Goal: Task Accomplishment & Management: Use online tool/utility

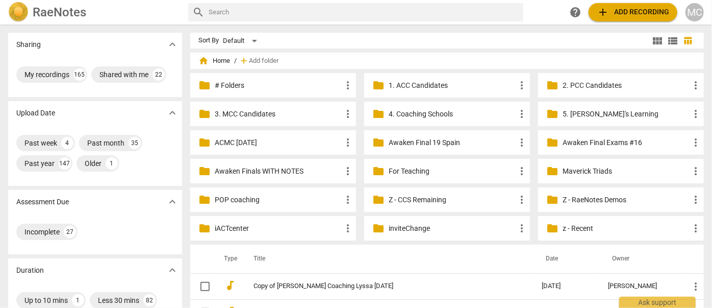
click at [258, 10] on input "text" at bounding box center [364, 12] width 311 height 16
type input "[PERSON_NAME]"
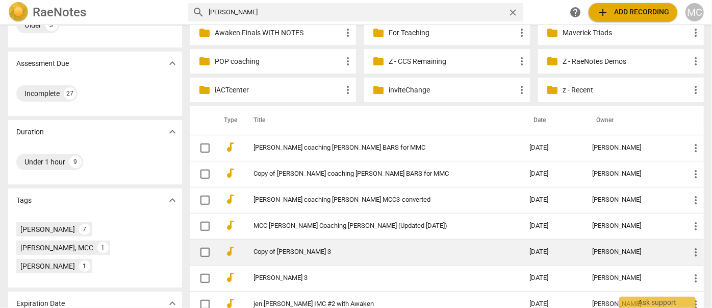
scroll to position [139, 0]
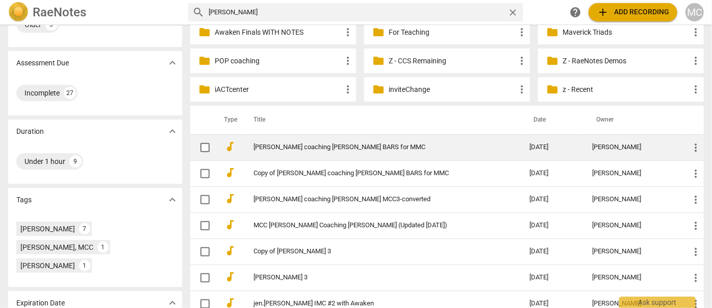
click at [310, 147] on link "[PERSON_NAME] coaching [PERSON_NAME] BARS for MMC" at bounding box center [373, 147] width 239 height 8
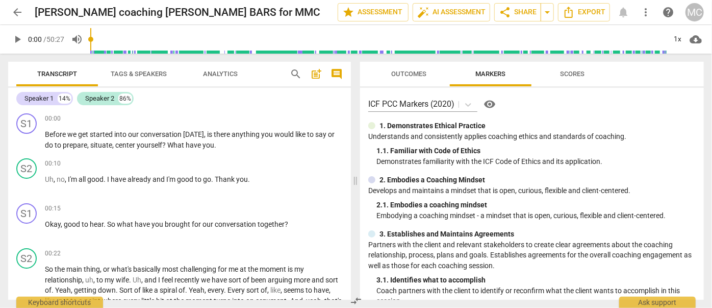
click at [131, 75] on span "Tags & Speakers" at bounding box center [139, 74] width 56 height 8
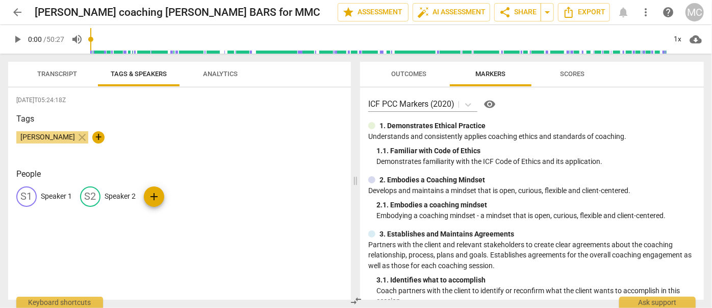
click at [212, 73] on span "Analytics" at bounding box center [220, 74] width 35 height 8
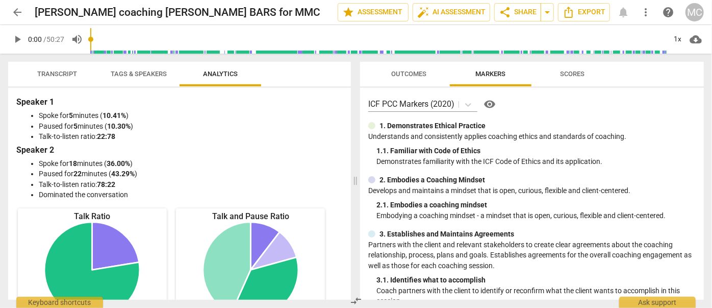
click at [60, 72] on span "Transcript" at bounding box center [57, 74] width 40 height 8
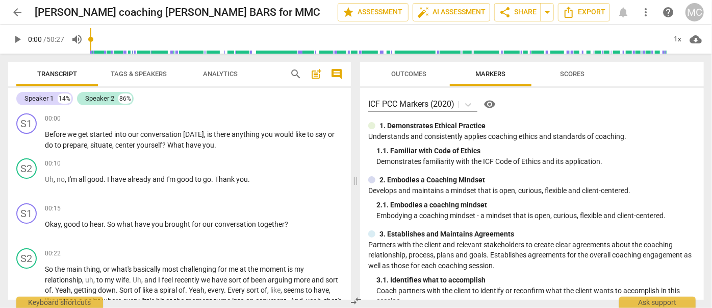
click at [208, 73] on span "Analytics" at bounding box center [220, 74] width 35 height 8
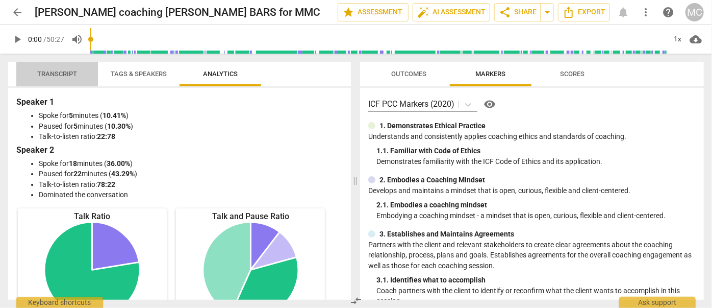
click at [67, 71] on span "Transcript" at bounding box center [57, 74] width 40 height 8
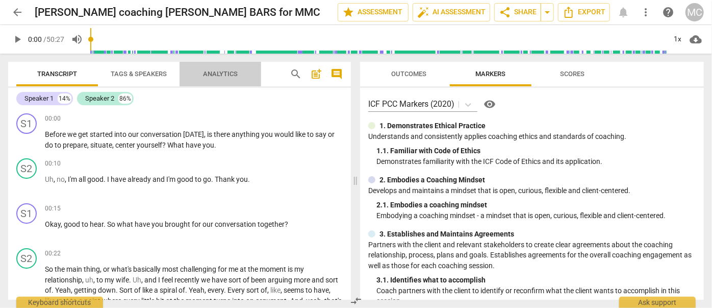
click at [219, 76] on span "Analytics" at bounding box center [220, 74] width 35 height 8
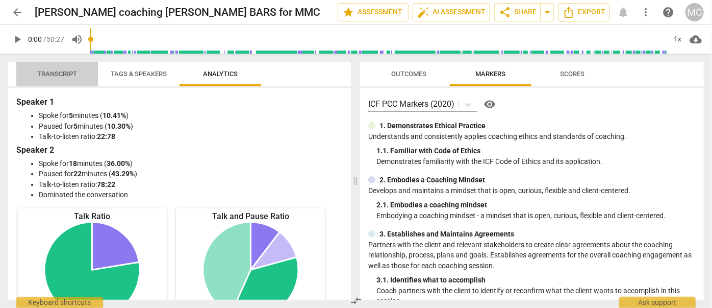
click at [73, 72] on span "Transcript" at bounding box center [57, 74] width 40 height 8
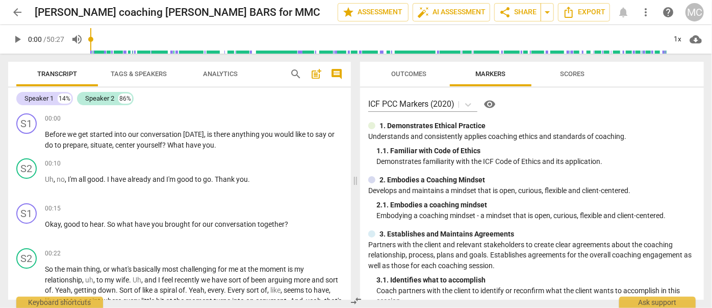
click at [227, 71] on span "Analytics" at bounding box center [220, 74] width 35 height 8
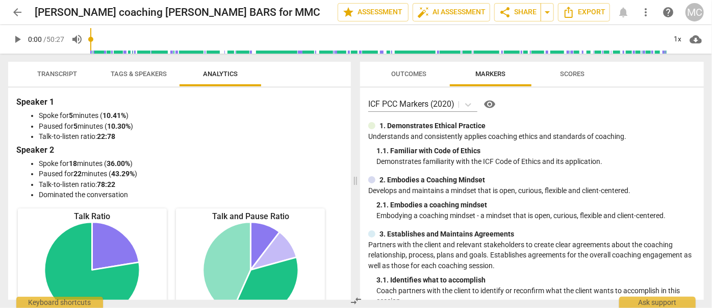
click at [53, 66] on button "Transcript" at bounding box center [57, 74] width 82 height 24
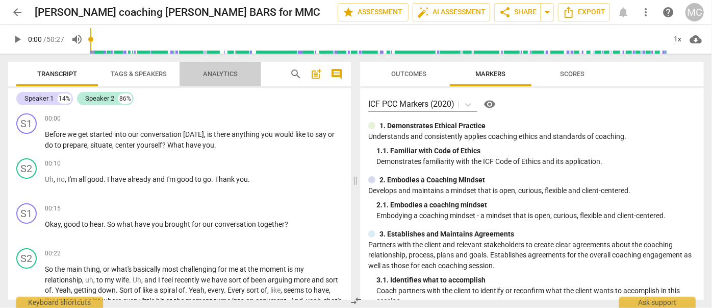
click at [221, 70] on span "Analytics" at bounding box center [220, 74] width 35 height 8
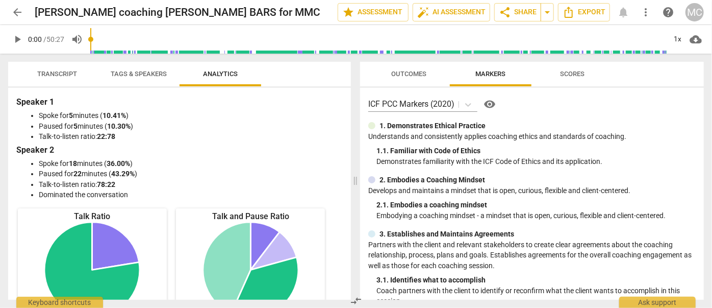
click at [80, 75] on span "Transcript" at bounding box center [57, 74] width 64 height 14
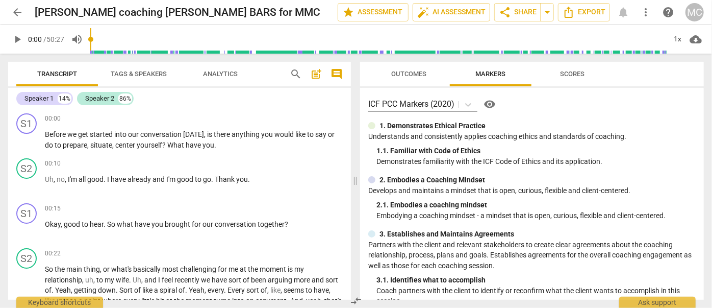
click at [117, 76] on span "Tags & Speakers" at bounding box center [139, 74] width 56 height 8
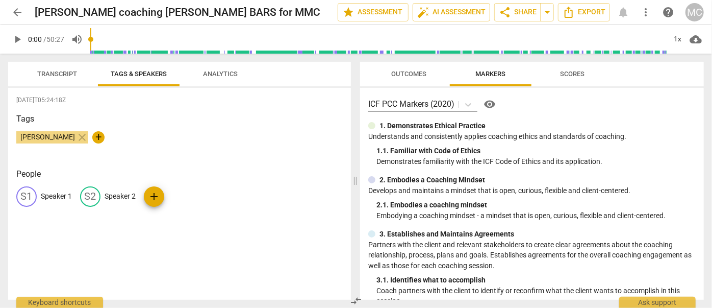
click at [53, 201] on p "Speaker 1" at bounding box center [56, 196] width 31 height 11
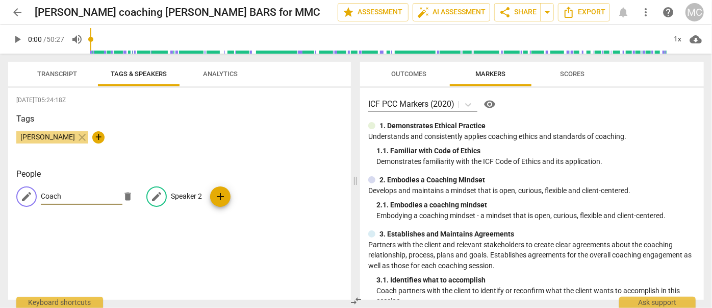
type input "Coach"
click at [190, 190] on div "edit Speaker 2" at bounding box center [174, 196] width 56 height 20
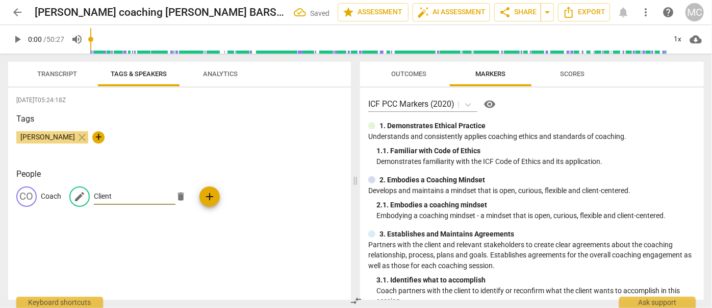
type input "Client"
drag, startPoint x: 60, startPoint y: 78, endPoint x: 14, endPoint y: 79, distance: 45.4
click at [60, 78] on span "Transcript" at bounding box center [57, 74] width 64 height 14
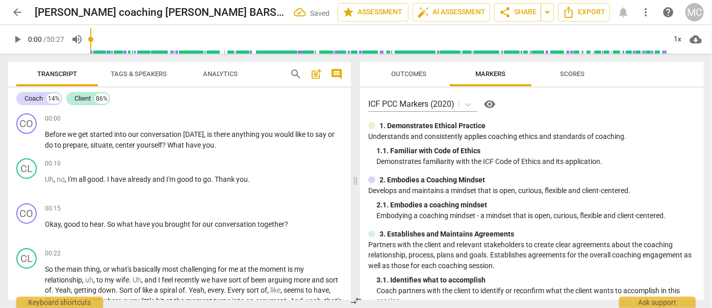
click at [195, 71] on span "Analytics" at bounding box center [220, 74] width 59 height 14
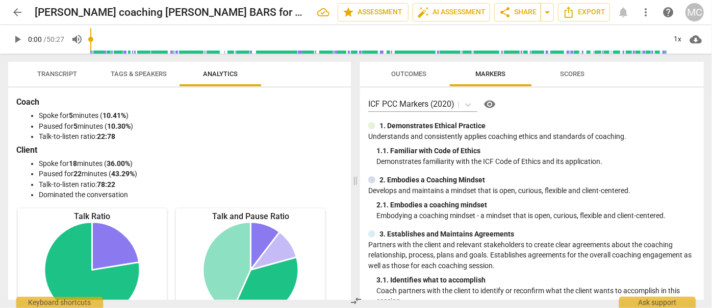
click at [54, 70] on span "Transcript" at bounding box center [57, 74] width 40 height 8
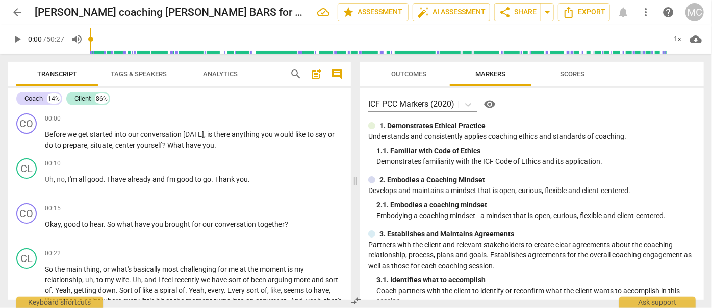
click at [213, 73] on span "Analytics" at bounding box center [220, 74] width 35 height 8
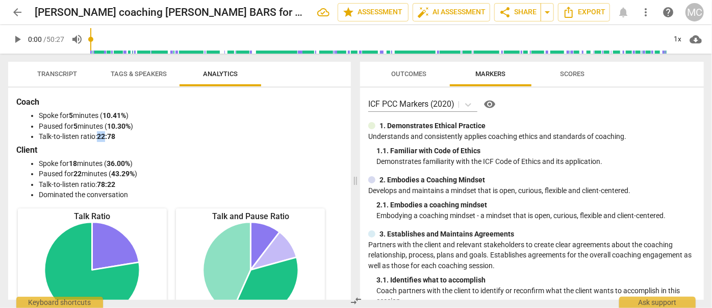
drag, startPoint x: 106, startPoint y: 134, endPoint x: 98, endPoint y: 134, distance: 8.2
click at [98, 134] on li "Talk-to-listen ratio: 22:78" at bounding box center [190, 136] width 302 height 11
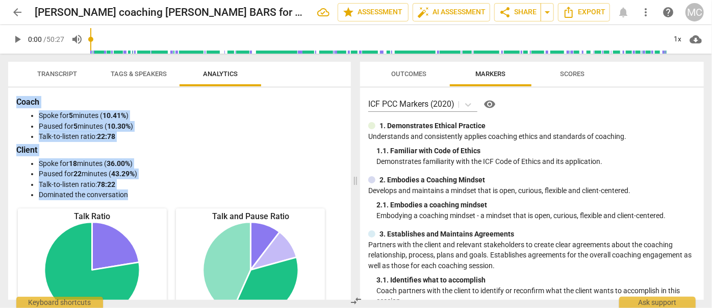
drag, startPoint x: 135, startPoint y: 195, endPoint x: 11, endPoint y: 105, distance: 153.8
click at [11, 105] on div "Coach Spoke for 5 minutes ( 10.41% ) Paused for 5 minutes ( 10.30% ) Talk-to-li…" at bounding box center [179, 194] width 343 height 212
copy div "Coach Spoke for 5 minutes ( 10.41% ) Paused for 5 minutes ( 10.30% ) Talk-to-li…"
click at [20, 13] on span "arrow_back" at bounding box center [17, 12] width 12 height 12
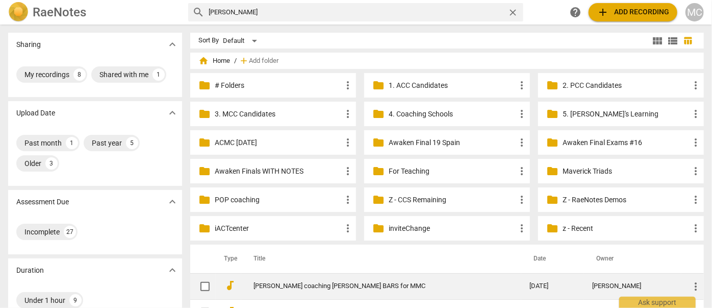
click at [299, 281] on td "[PERSON_NAME] coaching [PERSON_NAME] BARS for MMC" at bounding box center [381, 286] width 280 height 26
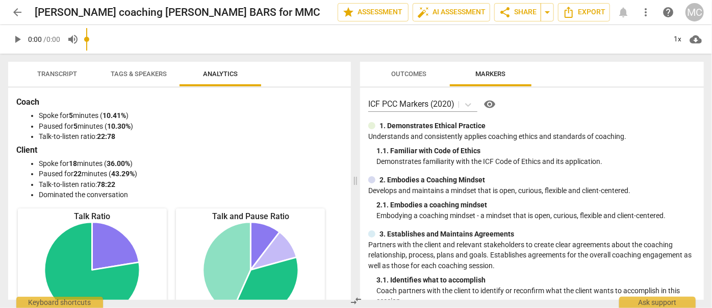
click at [65, 71] on span "Transcript" at bounding box center [57, 74] width 40 height 8
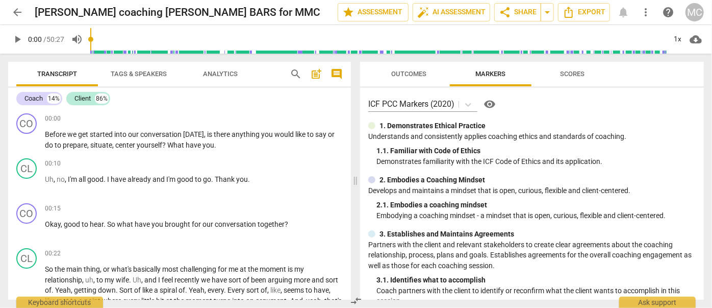
click at [359, 300] on span "compare_arrows" at bounding box center [357, 300] width 12 height 12
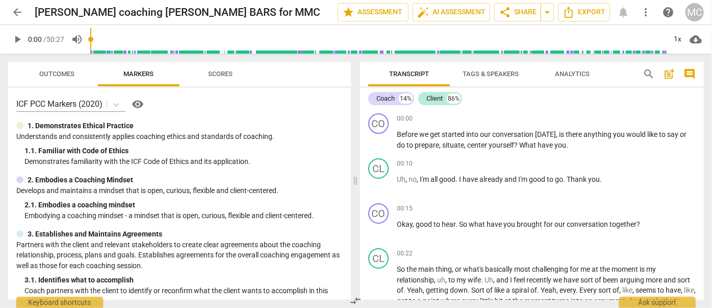
click at [355, 301] on span "compare_arrows" at bounding box center [356, 300] width 12 height 12
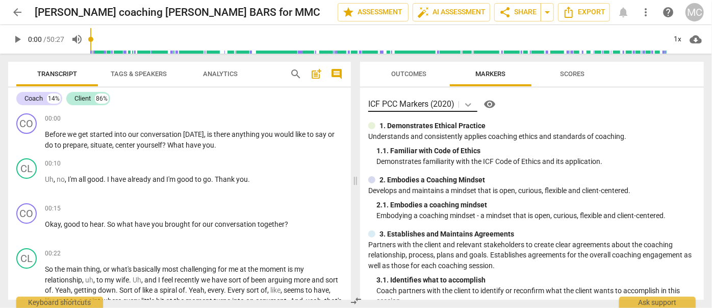
click at [471, 103] on icon at bounding box center [468, 105] width 10 height 10
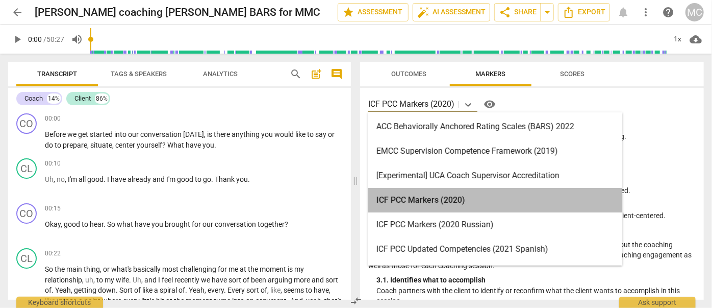
click at [443, 196] on div "ICF PCC Markers (2020)" at bounding box center [495, 200] width 254 height 24
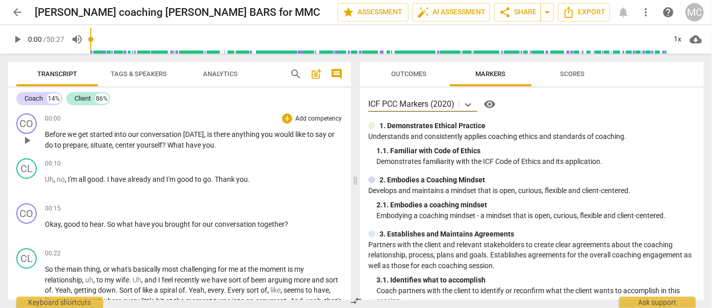
click at [311, 117] on p "Add competency" at bounding box center [318, 118] width 48 height 9
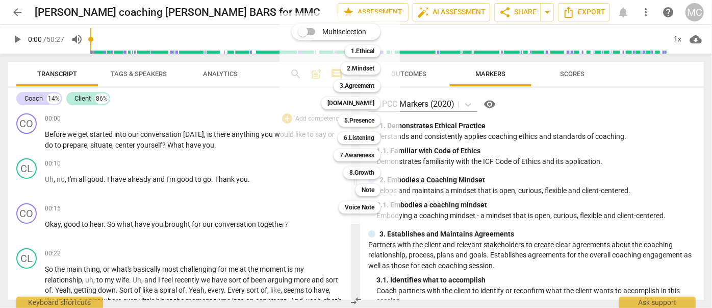
click at [306, 28] on input "Multiselection" at bounding box center [303, 31] width 24 height 24
checkbox input "true"
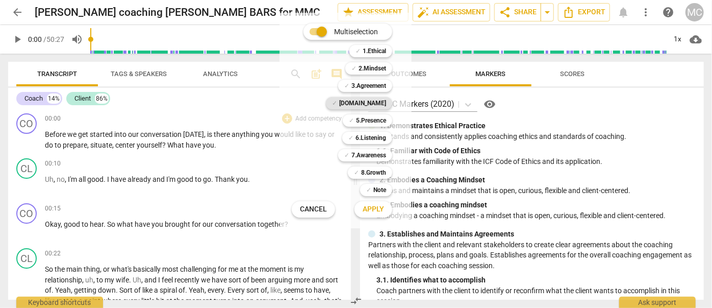
click at [377, 102] on b "[DOMAIN_NAME]" at bounding box center [362, 103] width 47 height 12
click at [369, 115] on b "5.Presence" at bounding box center [371, 120] width 30 height 12
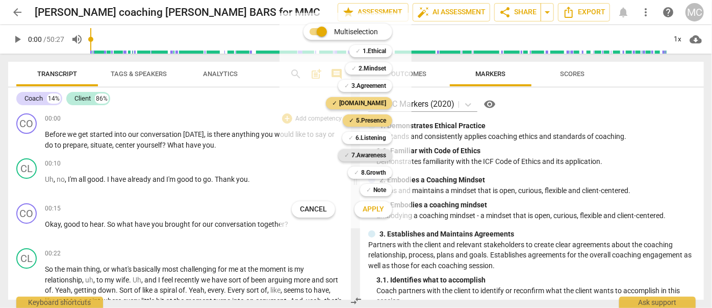
click at [367, 155] on b "7.Awareness" at bounding box center [369, 155] width 35 height 12
click at [375, 206] on span "Apply" at bounding box center [373, 209] width 21 height 10
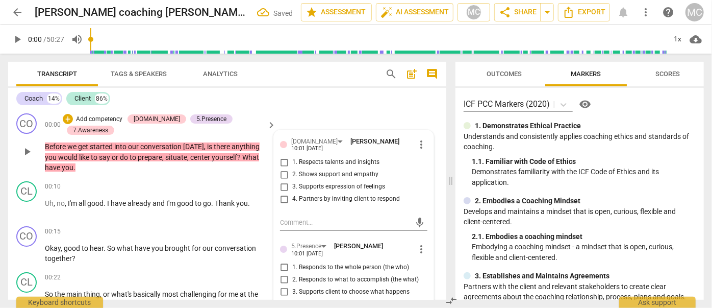
click at [302, 173] on span "2. Shows support and empathy" at bounding box center [335, 174] width 86 height 9
click at [292, 173] on input "2. Shows support and empathy" at bounding box center [284, 174] width 16 height 12
checkbox input "true"
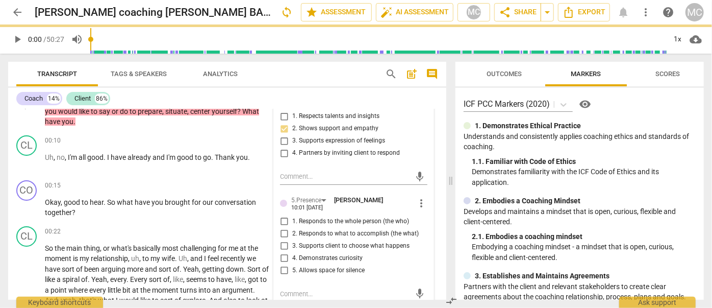
scroll to position [92, 0]
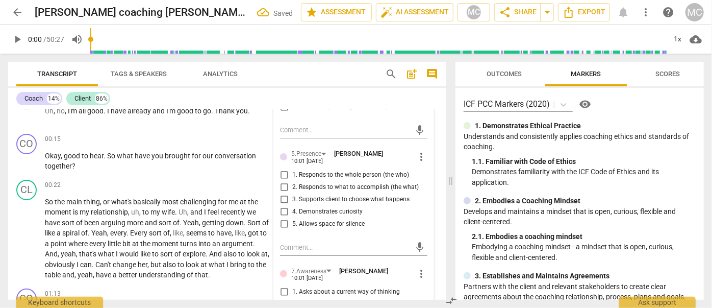
click at [309, 196] on span "3. Supports client to choose what happens" at bounding box center [350, 199] width 117 height 9
click at [292, 196] on input "3. Supports client to choose what happens" at bounding box center [284, 199] width 16 height 12
checkbox input "true"
click at [307, 211] on span "4. Demonstrates curiosity" at bounding box center [327, 211] width 70 height 9
click at [292, 211] on input "4. Demonstrates curiosity" at bounding box center [284, 212] width 16 height 12
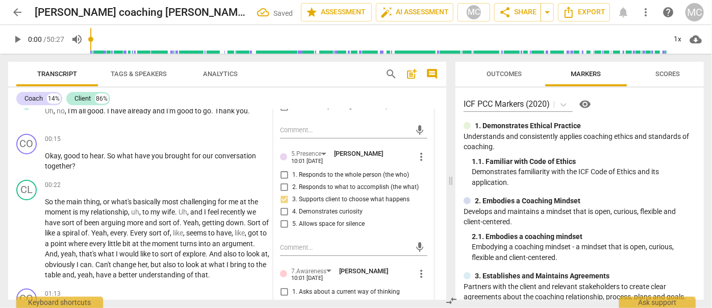
checkbox input "true"
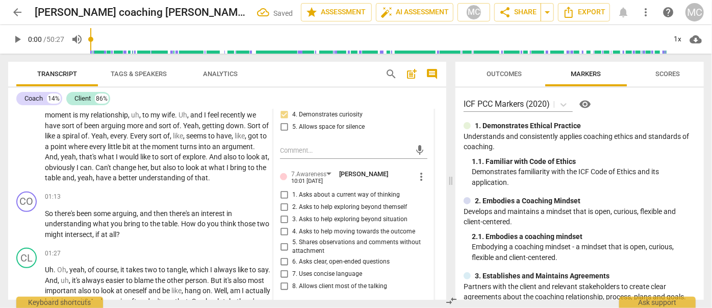
scroll to position [232, 0]
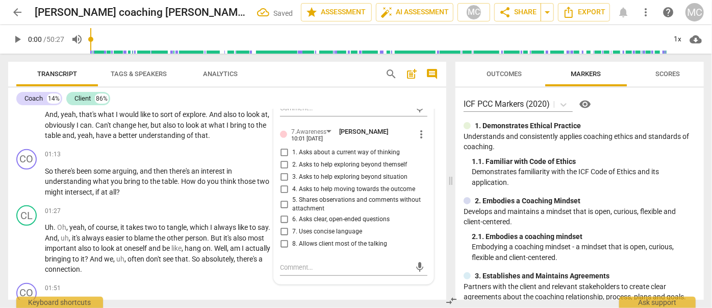
click at [307, 150] on span "1. Asks about a current way of thinking" at bounding box center [346, 152] width 108 height 9
click at [292, 150] on input "1. Asks about a current way of thinking" at bounding box center [284, 152] width 16 height 12
checkbox input "true"
click at [305, 231] on span "7. Uses concise language" at bounding box center [327, 231] width 70 height 9
click at [292, 231] on input "7. Uses concise language" at bounding box center [284, 232] width 16 height 12
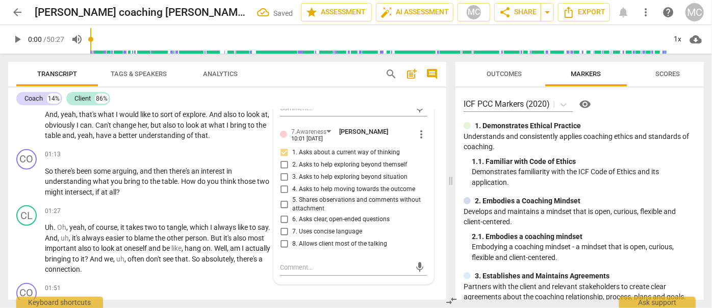
checkbox input "true"
click at [299, 218] on span "6. Asks clear, open-ended questions" at bounding box center [340, 219] width 97 height 9
click at [292, 218] on input "6. Asks clear, open-ended questions" at bounding box center [284, 219] width 16 height 12
click at [299, 218] on span "6. Asks clear, open-ended questions" at bounding box center [340, 219] width 97 height 9
click at [292, 218] on input "6. Asks clear, open-ended questions" at bounding box center [284, 219] width 16 height 12
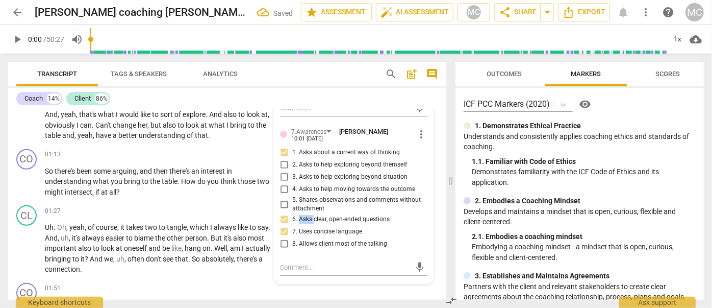
checkbox input "true"
click at [120, 223] on span "it" at bounding box center [123, 227] width 6 height 8
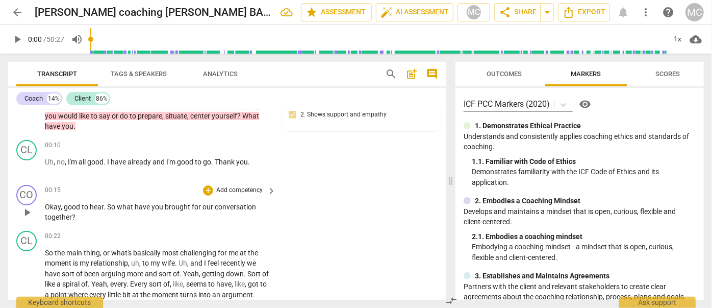
scroll to position [0, 0]
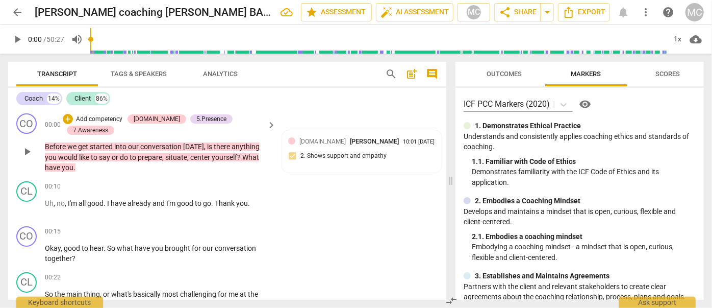
click at [94, 119] on p "Add competency" at bounding box center [99, 119] width 48 height 9
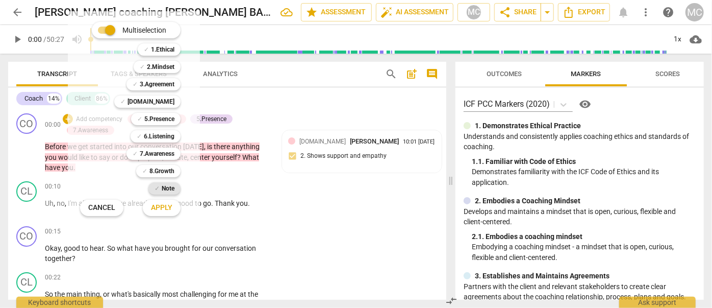
click at [162, 187] on b "Note" at bounding box center [168, 188] width 13 height 12
click at [163, 207] on span "Apply" at bounding box center [161, 208] width 21 height 10
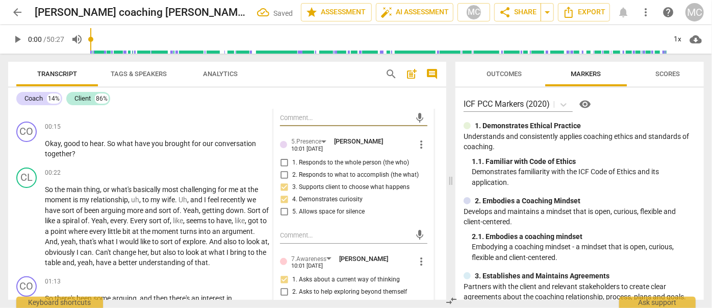
scroll to position [325, 0]
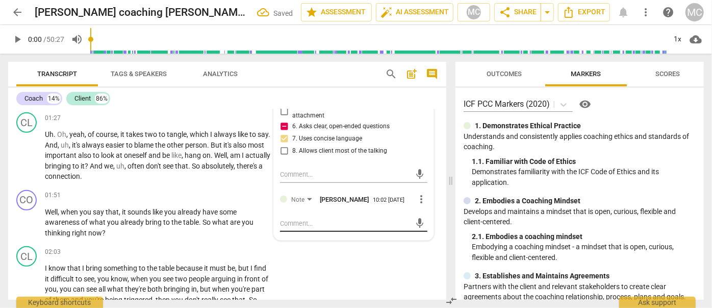
click at [322, 228] on textarea at bounding box center [345, 223] width 131 height 10
type textarea "M"
type textarea "Ma"
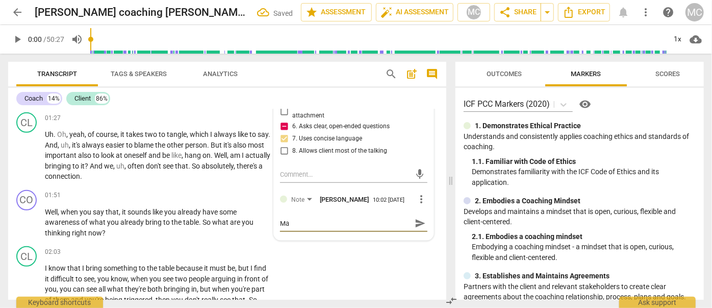
type textarea "Mat"
type textarea "[PERSON_NAME]"
type textarea "Matth"
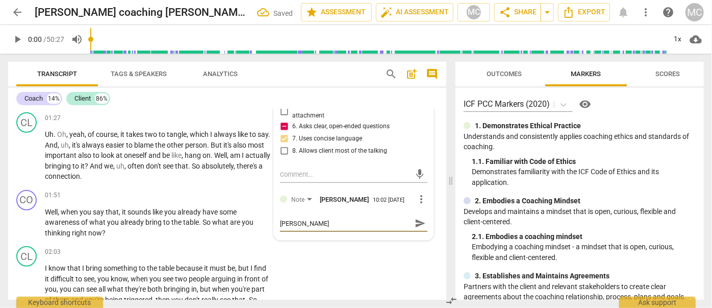
type textarea "Matth"
type textarea "Matthe"
type textarea "[PERSON_NAME]"
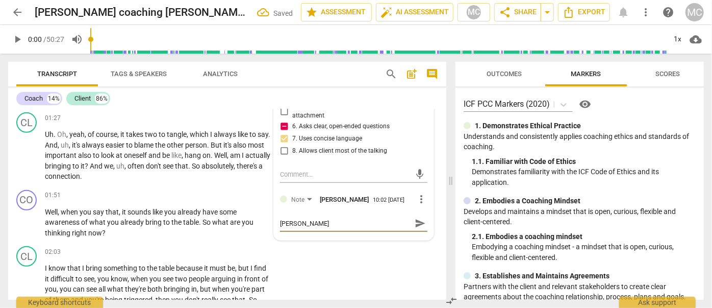
type textarea "Mattheew"
type textarea "[PERSON_NAME],"
type textarea "Mattheew"
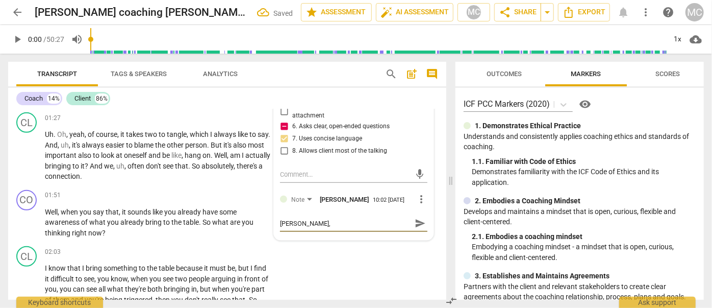
type textarea "Mattheew"
type textarea "[PERSON_NAME]"
type textarea "Matthe"
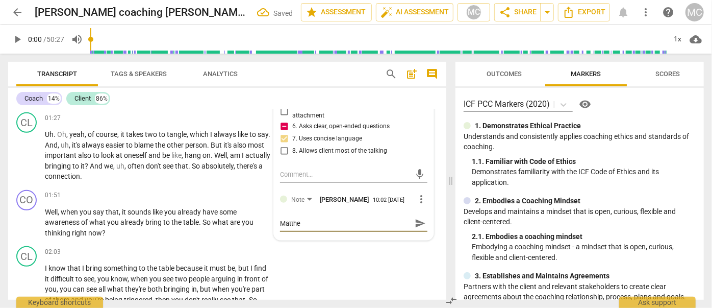
type textarea "[PERSON_NAME]"
type textarea "[PERSON_NAME],"
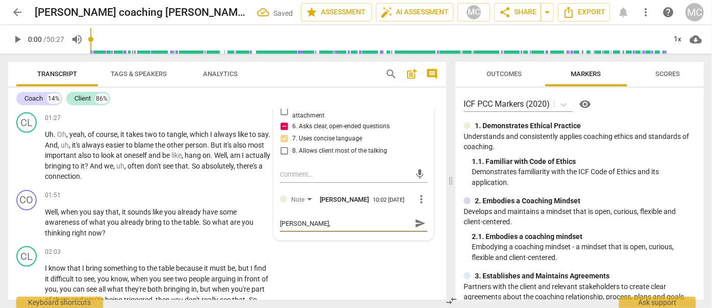
type textarea "[PERSON_NAME],"
type textarea "[PERSON_NAME], w"
type textarea "[PERSON_NAME], wh"
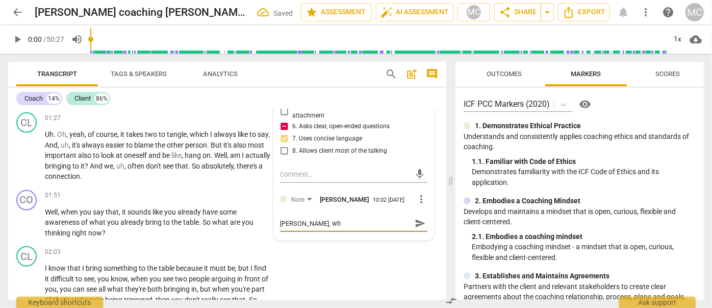
type textarea "[PERSON_NAME], why"
type textarea "[PERSON_NAME], why d"
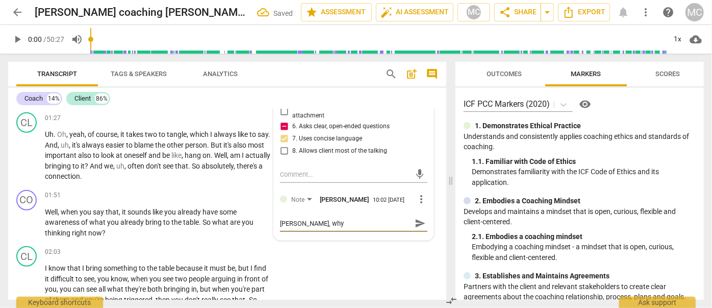
type textarea "[PERSON_NAME], why d"
type textarea "[PERSON_NAME], why di"
type textarea "[PERSON_NAME], why did"
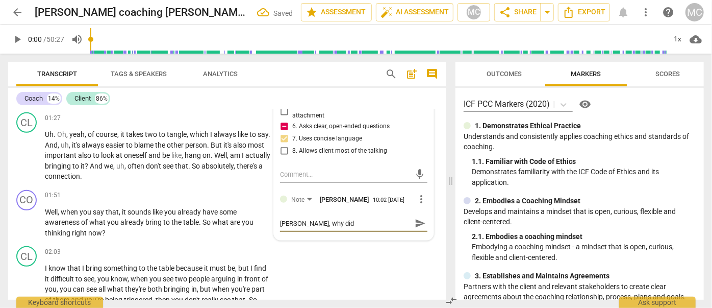
type textarea "[PERSON_NAME], why did"
type textarea "[PERSON_NAME], why did y"
type textarea "[PERSON_NAME], why did yo"
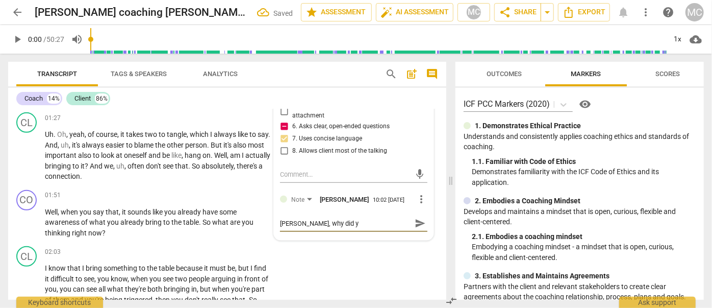
type textarea "[PERSON_NAME], why did yo"
type textarea "[PERSON_NAME], why did you"
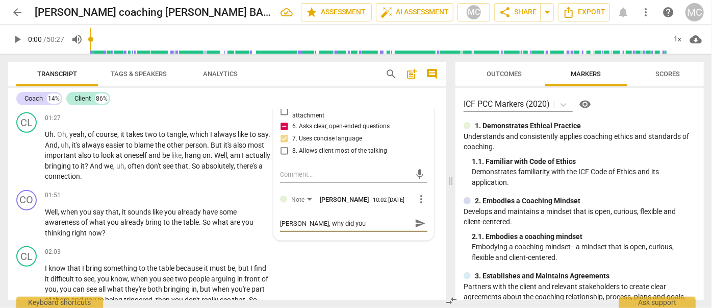
type textarea "[PERSON_NAME], why did you a"
type textarea "[PERSON_NAME], why did you as"
type textarea "[PERSON_NAME], why did you ask"
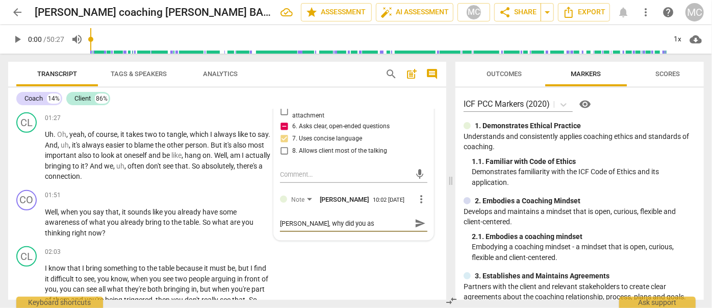
type textarea "[PERSON_NAME], why did you ask"
type textarea "[PERSON_NAME], why did you ask s"
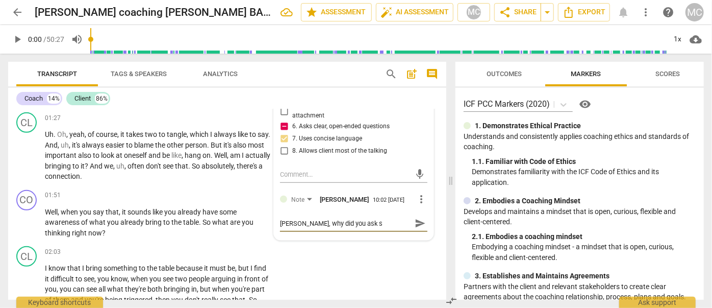
type textarea "[PERSON_NAME], why did you ask [PERSON_NAME]"
type textarea "[PERSON_NAME], why did you ask suc"
type textarea "[PERSON_NAME], why did you ask such"
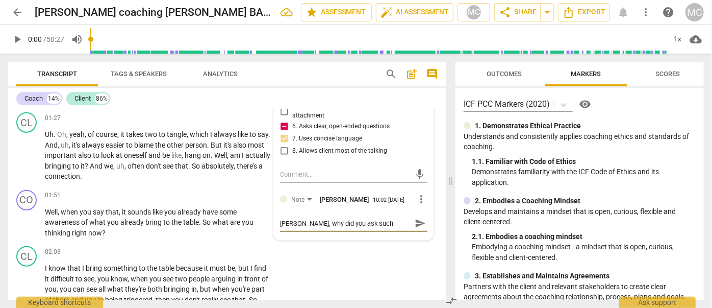
type textarea "[PERSON_NAME], why did you ask such"
type textarea "[PERSON_NAME], why did you ask such a"
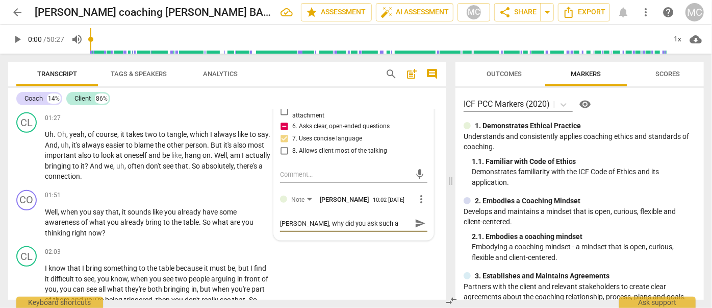
type textarea "[PERSON_NAME], why did you ask such a s"
type textarea "[PERSON_NAME], why did you ask such a st"
type textarea "[PERSON_NAME], why did you ask such a stu"
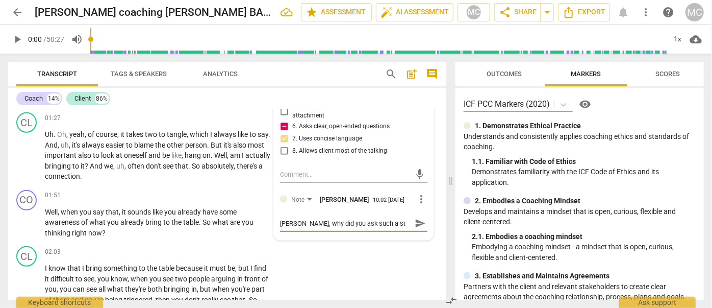
type textarea "[PERSON_NAME], why did you ask such a stu"
type textarea "[PERSON_NAME], why did you ask such a [PERSON_NAME]"
type textarea "[PERSON_NAME], why did you ask such a stupi"
type textarea "[PERSON_NAME], why did you ask such a stupid"
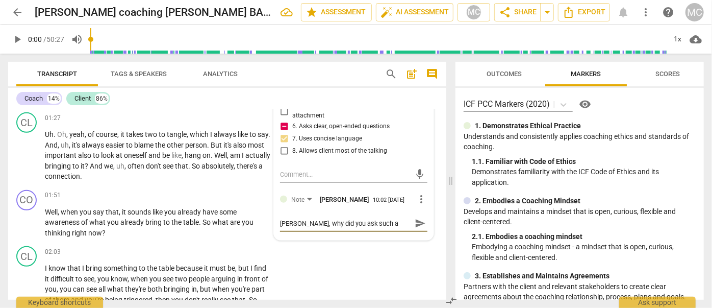
type textarea "[PERSON_NAME], why did you ask such a stupid"
type textarea "[PERSON_NAME], why did you ask such a stupid q"
type textarea "[PERSON_NAME], why did you ask such a stupid qu"
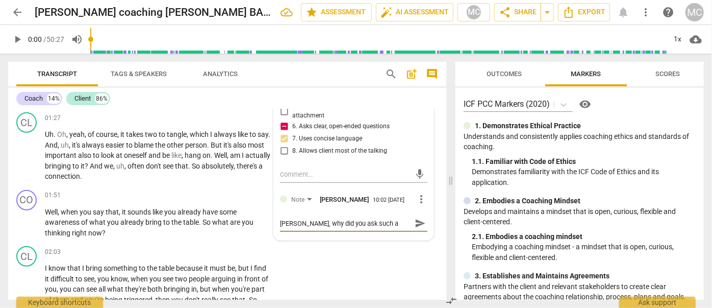
type textarea "[PERSON_NAME], why did you ask such a stupid qu"
type textarea "[PERSON_NAME], why did you ask such a stupid que"
type textarea "[PERSON_NAME], why did you ask such a stupid ques"
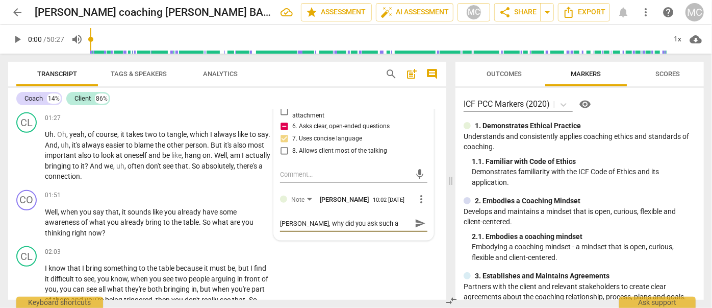
scroll to position [8, 0]
type textarea "[PERSON_NAME], why did you ask such a stupid quest"
type textarea "[PERSON_NAME], why did you ask such a stupid questi"
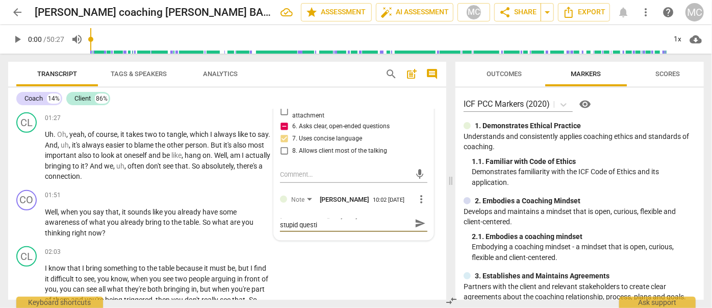
type textarea "[PERSON_NAME], why did you ask such a stupid questio"
type textarea "[PERSON_NAME], why did you ask such a stupid question"
type textarea "[PERSON_NAME], why did you ask such a stupid question?"
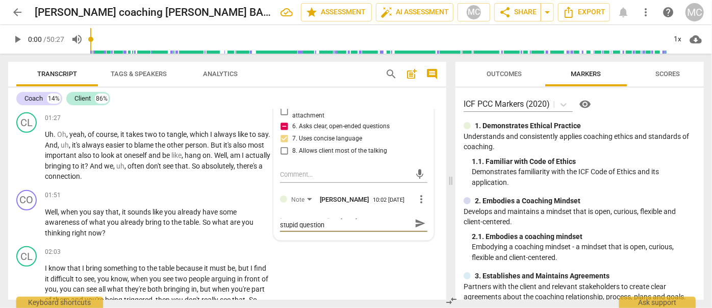
type textarea "[PERSON_NAME], why did you ask such a stupid question?"
type textarea "[PERSON_NAME], why did you ask such a stupid question? Y"
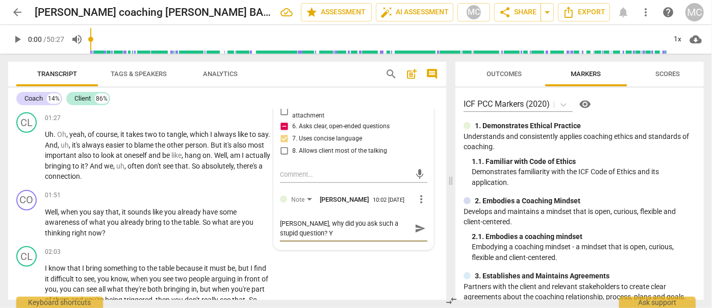
scroll to position [0, 0]
type textarea "[PERSON_NAME], why did you ask such a stupid question? Yo"
type textarea "[PERSON_NAME], why did you ask such a stupid question? You"
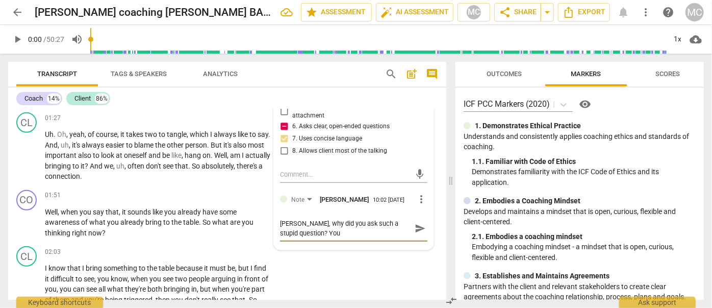
type textarea "[PERSON_NAME], why did you ask such a stupid question? You"
type textarea "[PERSON_NAME], why did you ask such a stupid question? You s"
type textarea "[PERSON_NAME], why did you ask such a stupid question? You su"
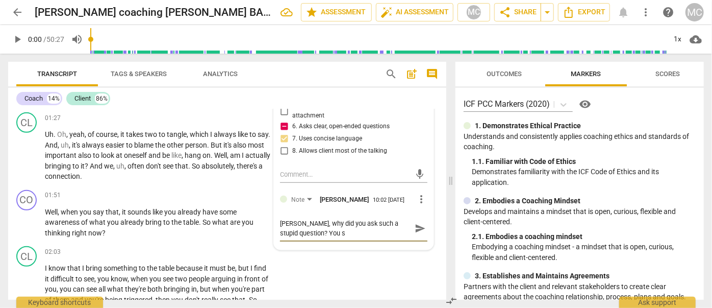
type textarea "[PERSON_NAME], why did you ask such a stupid question? You su"
type textarea "[PERSON_NAME], why did you ask such a stupid question? You suc"
type textarea "[PERSON_NAME], why did you ask such a stupid question? You suck"
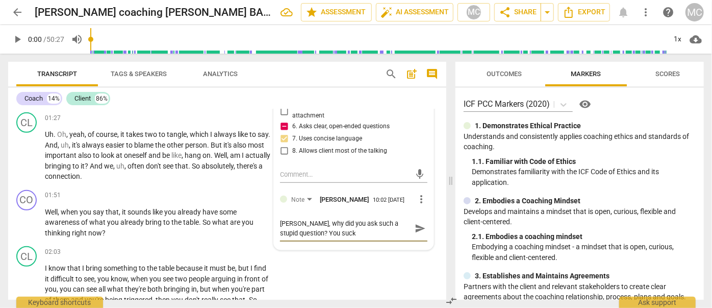
type textarea "[PERSON_NAME], why did you ask such a stupid question? You suck."
type textarea "[PERSON_NAME], why did you ask such a stupid question? You suck. I"
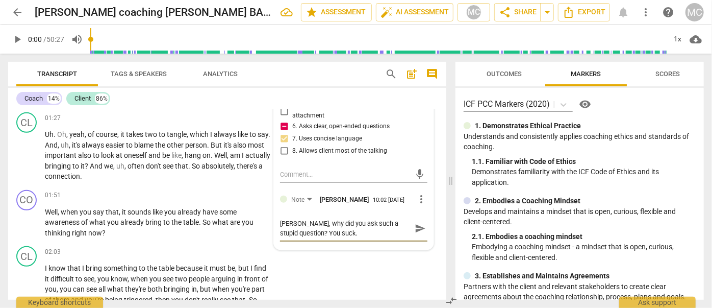
type textarea "[PERSON_NAME], why did you ask such a stupid question? You suck. I"
type textarea "[PERSON_NAME], why did you ask such a stupid question? You suck. I l"
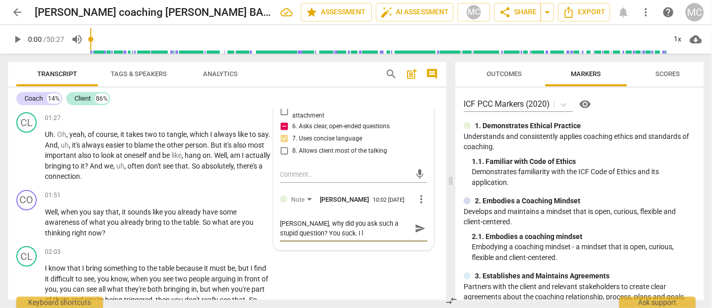
type textarea "[PERSON_NAME], why did you ask such a stupid question? You suck. I lo"
type textarea "[PERSON_NAME], why did you ask such a stupid question? You suck. I lov"
type textarea "[PERSON_NAME], why did you ask such a stupid question? You suck. I love"
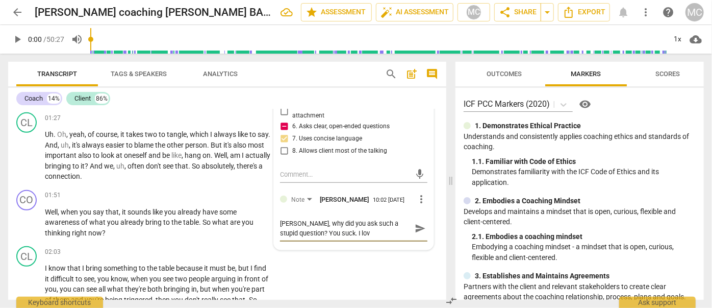
type textarea "[PERSON_NAME], why did you ask such a stupid question? You suck. I love"
type textarea "[PERSON_NAME], why did you ask such a stupid question? You suck. I love y"
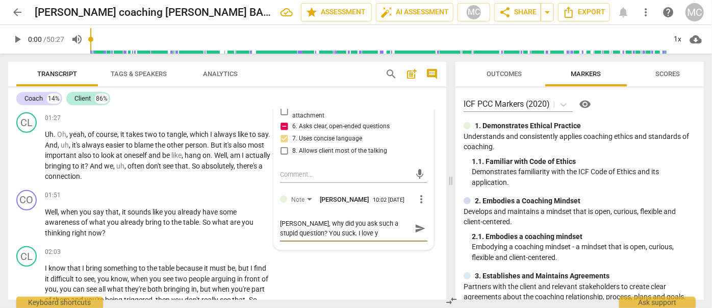
type textarea "[PERSON_NAME], why did you ask such a stupid question? You suck. I love yo"
type textarea "[PERSON_NAME], why did you ask such a stupid question? You suck. I love you"
type textarea "[PERSON_NAME], why did you ask such a stupid question? You suck. I love you,"
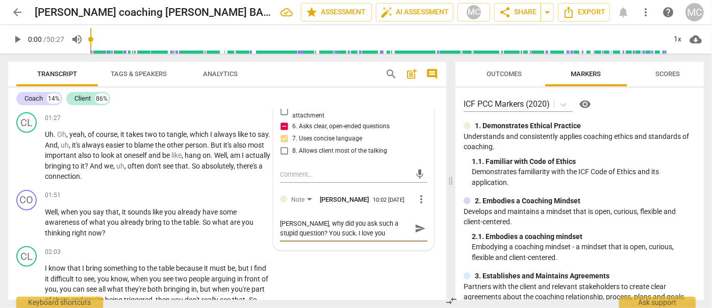
type textarea "[PERSON_NAME], why did you ask such a stupid question? You suck. I love you,"
type textarea "[PERSON_NAME], why did you ask such a stupid question? You suck. I love you, t"
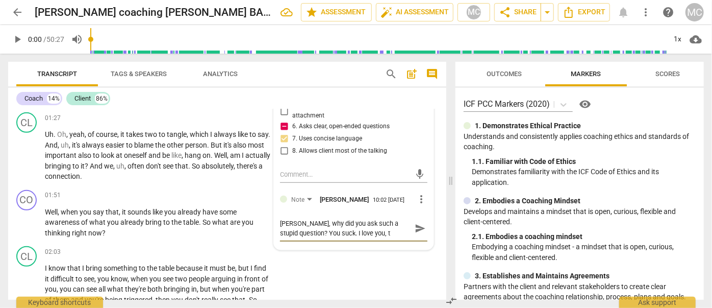
type textarea "[PERSON_NAME], why did you ask such a stupid question? You suck. I love you, th"
type textarea "[PERSON_NAME], why did you ask such a stupid question? You suck. I love you, tho"
type textarea "[PERSON_NAME], why did you ask such a stupid question? You suck. I love you, th…"
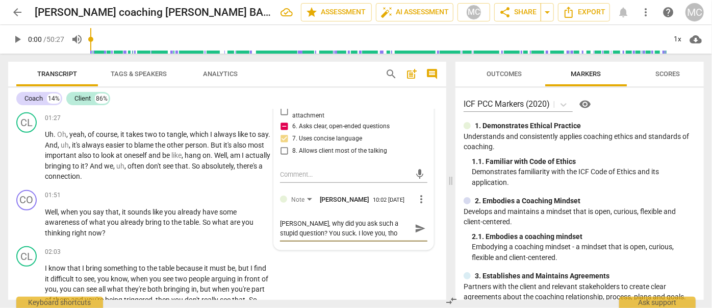
type textarea "[PERSON_NAME], why did you ask such a stupid question? You suck. I love you, th…"
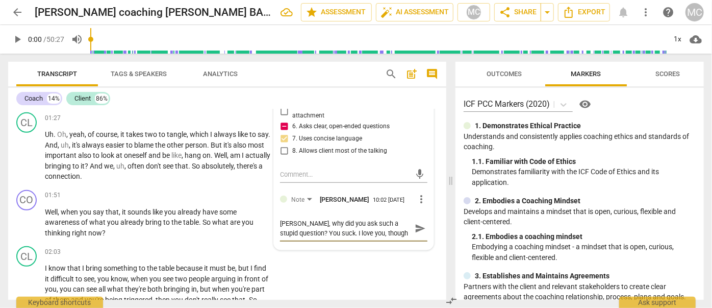
type textarea "[PERSON_NAME], why did you ask such a stupid question? You suck. I love you, th…"
click at [415, 234] on span "send" at bounding box center [420, 228] width 11 height 11
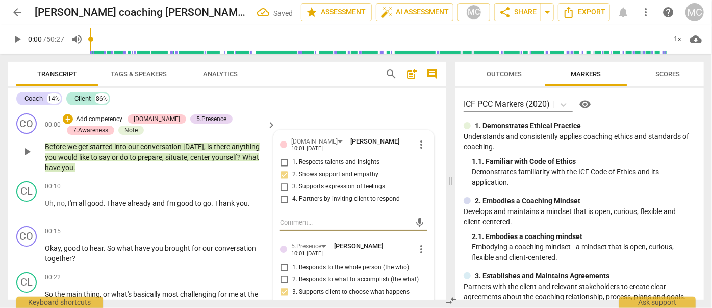
click at [299, 224] on textarea at bounding box center [345, 222] width 131 height 10
type textarea "h"
type textarea "hi"
type textarea "his"
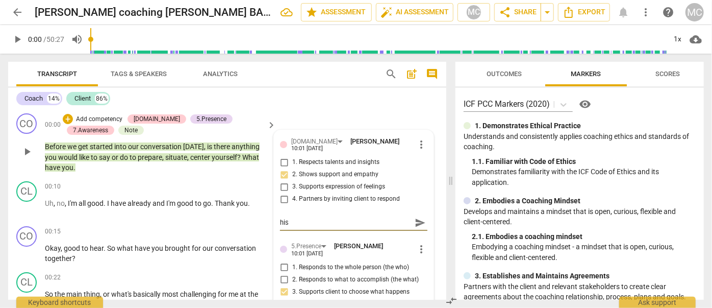
type textarea "hi"
type textarea "h"
type textarea "I"
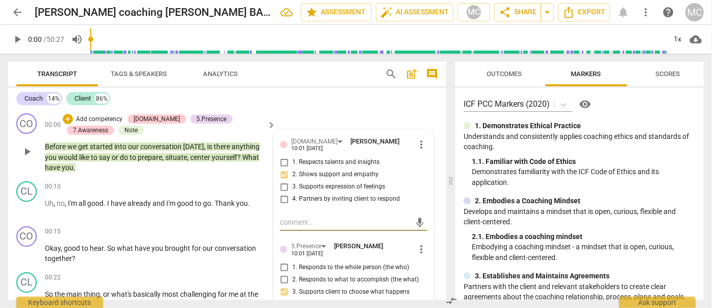
type textarea "I"
type textarea "I a"
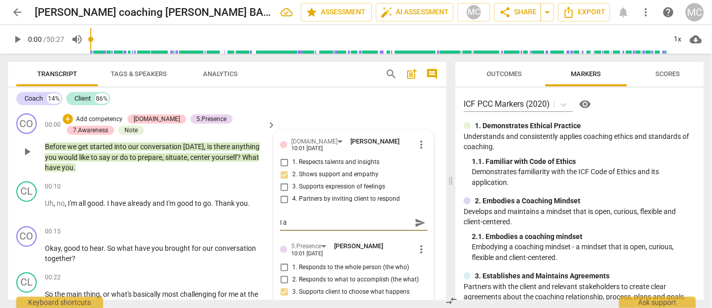
type textarea "I am"
type textarea "I am p"
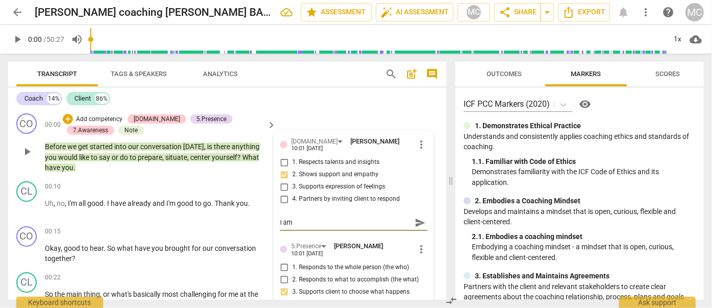
type textarea "I am p"
type textarea "I am pr"
click at [419, 223] on span "send" at bounding box center [420, 222] width 11 height 11
